Goal: Manage account settings

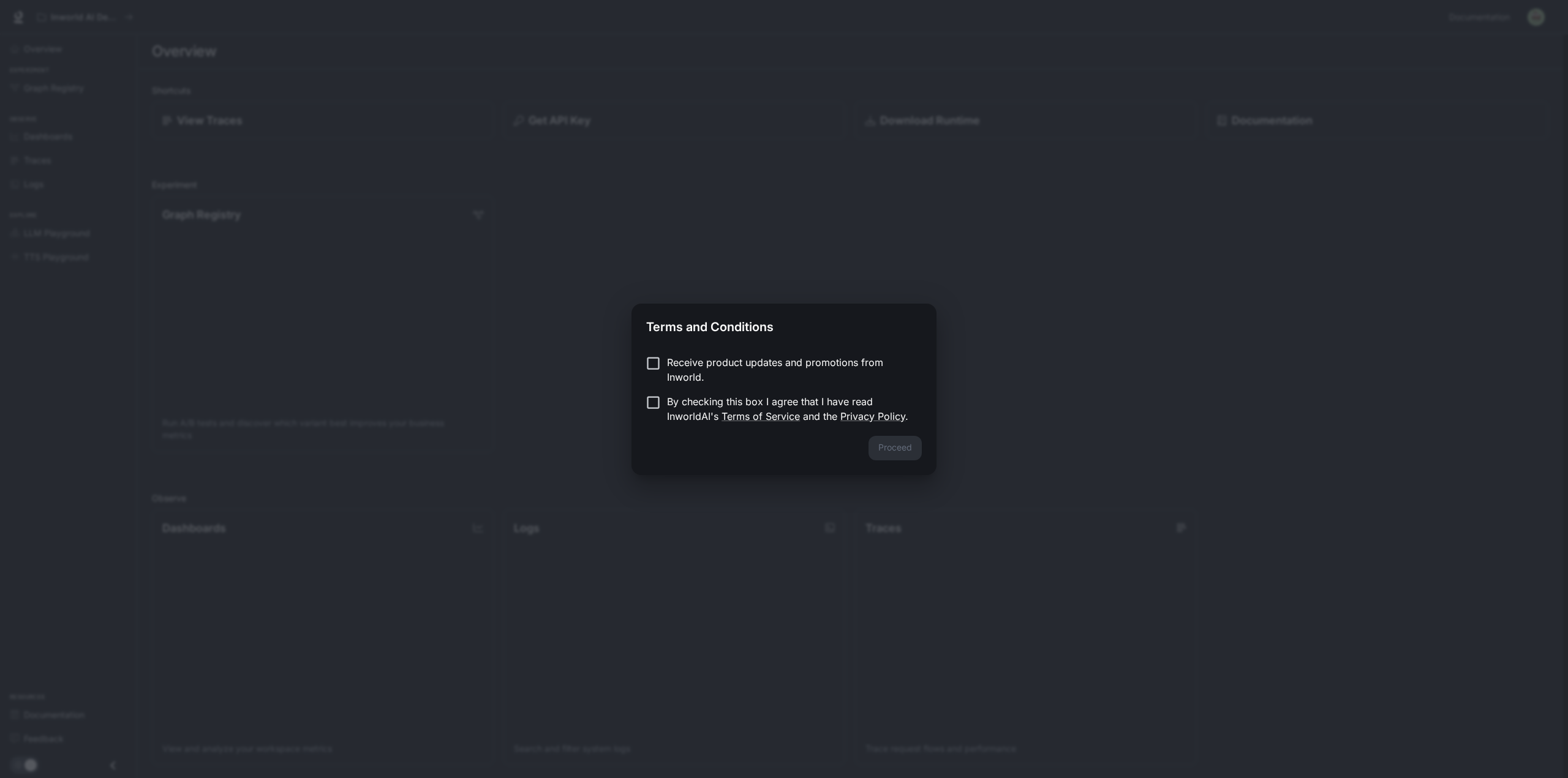
click at [724, 360] on p "Receive product updates and promotions from Inworld." at bounding box center [789, 370] width 245 height 29
click at [718, 395] on p "By checking this box I agree that I have read InworldAI's Terms of Service and …" at bounding box center [789, 409] width 245 height 29
click at [870, 443] on button "Proceed" at bounding box center [895, 448] width 53 height 25
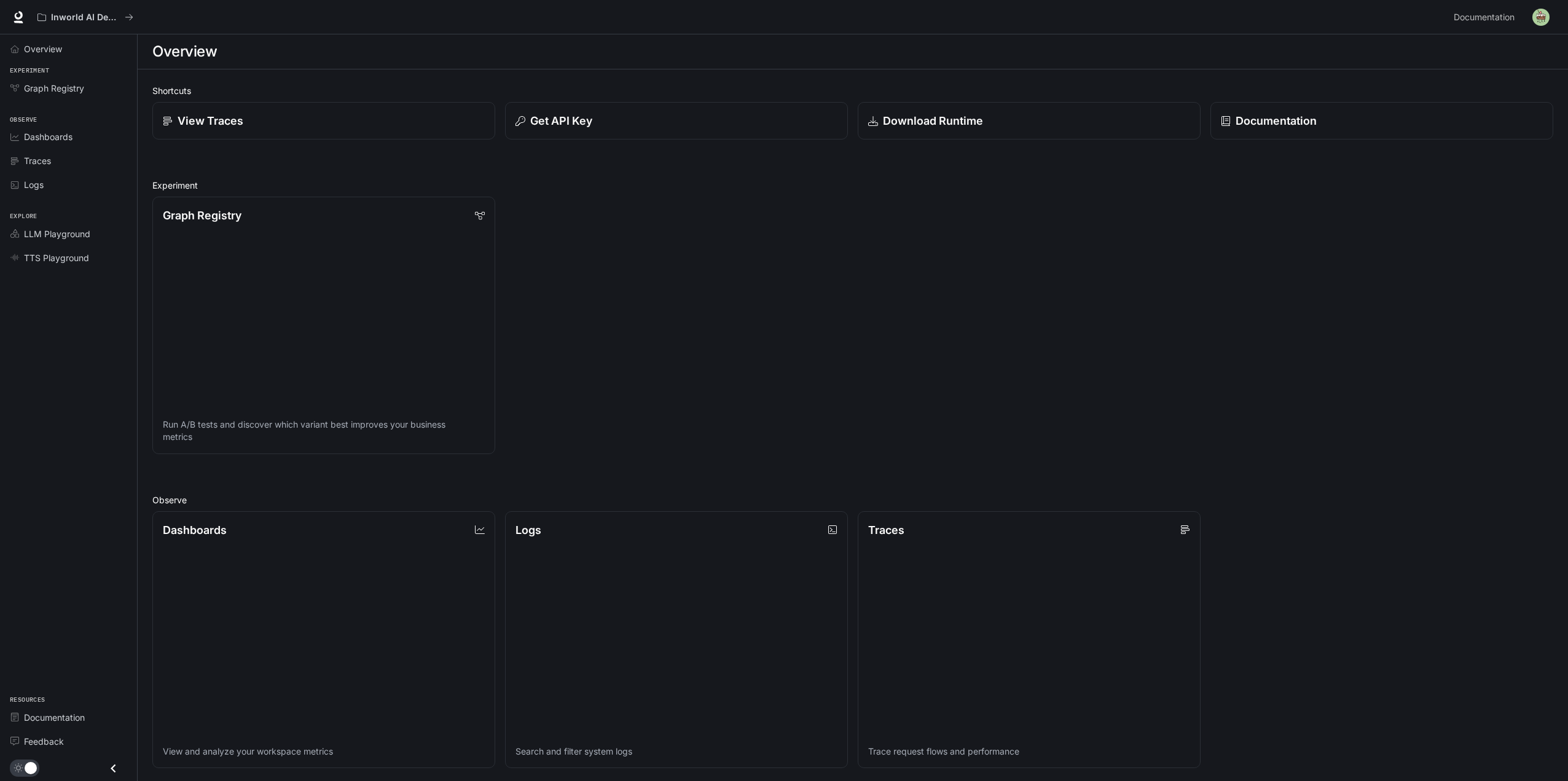
click at [1535, 22] on img "button" at bounding box center [1541, 17] width 17 height 17
click at [1398, 90] on span "Billing" at bounding box center [1464, 90] width 158 height 12
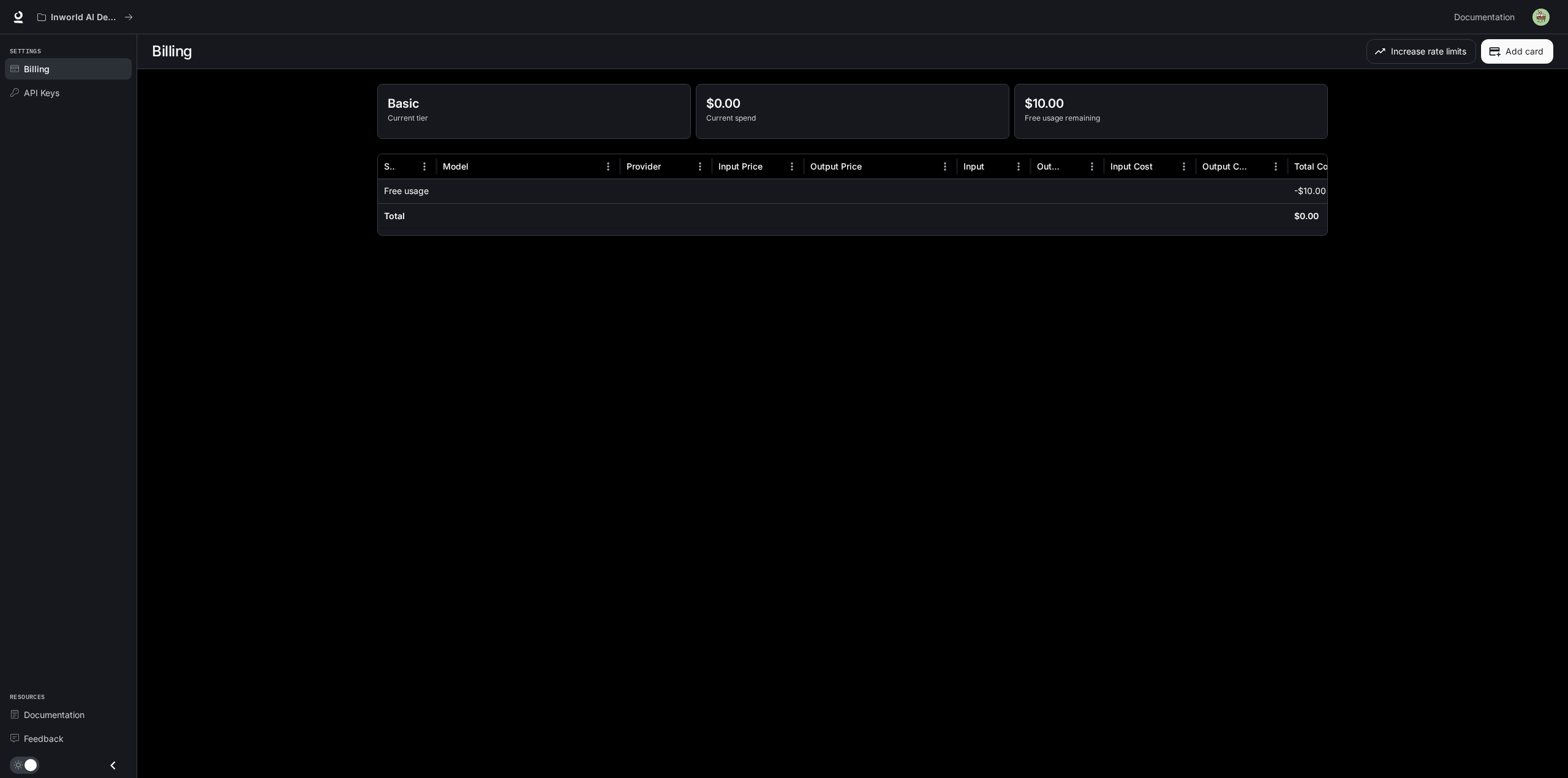
click at [572, 108] on p "Basic" at bounding box center [534, 103] width 293 height 18
click at [424, 117] on p "Current tier" at bounding box center [534, 118] width 293 height 11
click at [429, 126] on div "Basic Current tier" at bounding box center [534, 111] width 312 height 54
click at [402, 106] on p "Basic" at bounding box center [534, 103] width 293 height 18
drag, startPoint x: 413, startPoint y: 93, endPoint x: 468, endPoint y: 117, distance: 60.0
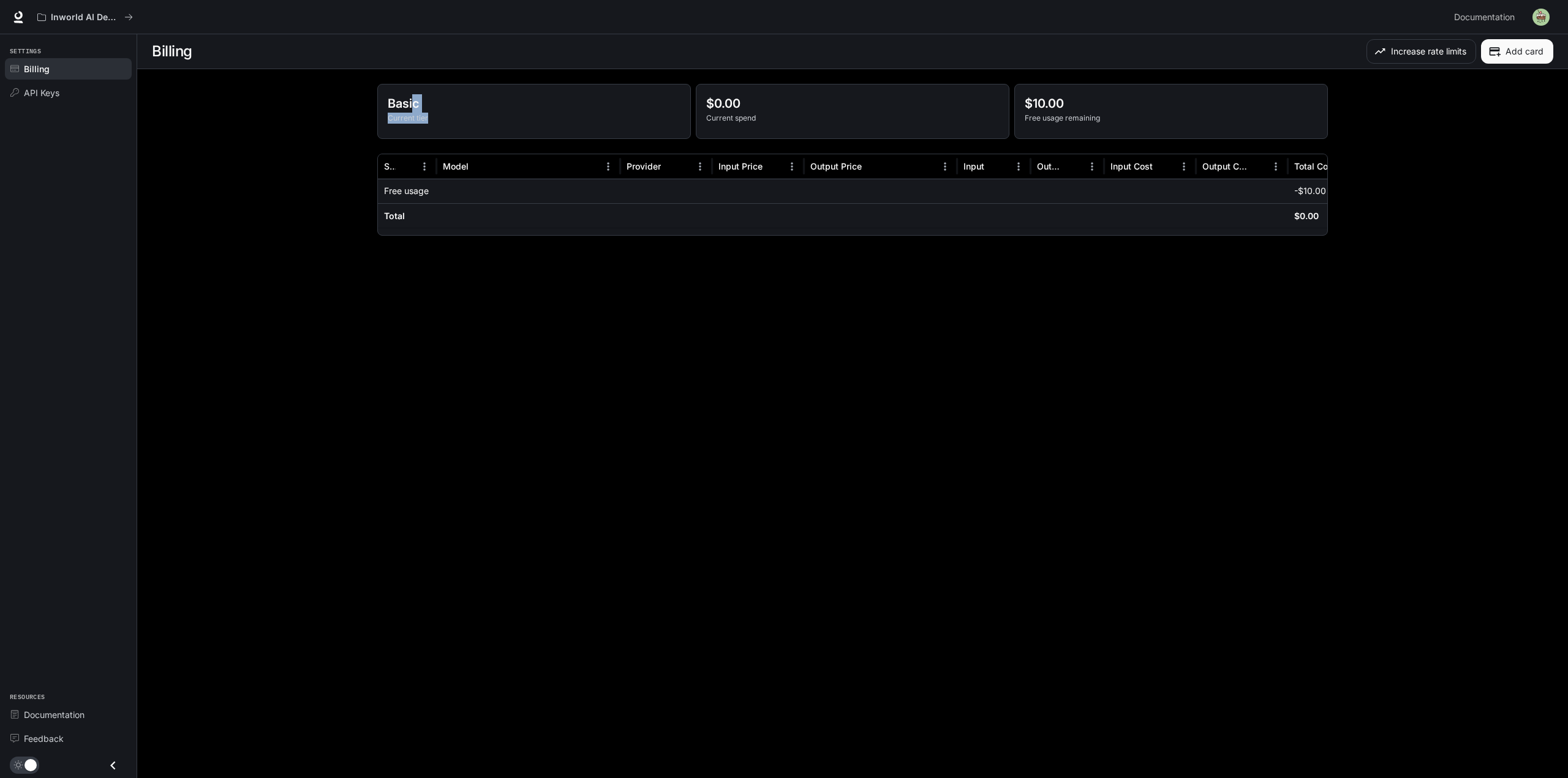
click at [464, 117] on div "Basic Current tier" at bounding box center [534, 111] width 312 height 54
click at [468, 117] on p "Current tier" at bounding box center [534, 118] width 293 height 11
drag, startPoint x: 783, startPoint y: 86, endPoint x: 795, endPoint y: 110, distance: 26.8
click at [783, 91] on div "$0.00 Current spend" at bounding box center [853, 111] width 312 height 54
